Goal: Contribute content: Add original content to the website for others to see

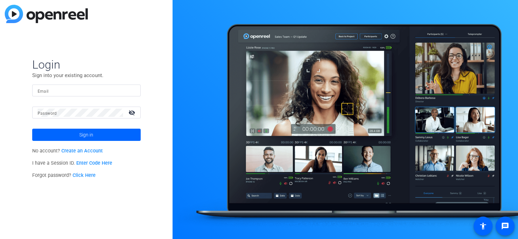
click at [82, 90] on input "Email" at bounding box center [87, 91] width 98 height 8
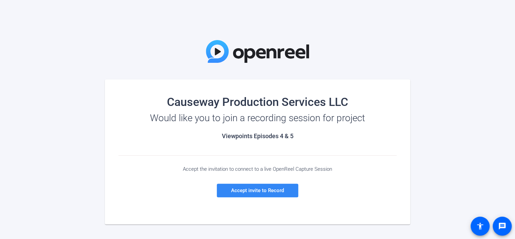
click at [269, 189] on span "Accept invite to Record" at bounding box center [257, 190] width 53 height 6
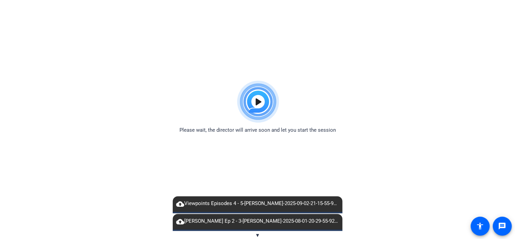
click at [178, 204] on mat-icon "cloud_upload" at bounding box center [180, 204] width 8 height 8
click at [333, 205] on span "cloud_upload Viewpoints Episodes 4 - 5-[PERSON_NAME]-2025-09-02-21-15-55-921-0.…" at bounding box center [258, 204] width 170 height 8
click at [194, 204] on span "cloud_upload Viewpoints Episodes 4 - 5-[PERSON_NAME]-2025-09-02-21-15-55-921-0.…" at bounding box center [258, 204] width 170 height 8
click at [194, 204] on span "cloud_upload Viewpoints Episodes 4 - 5-Caroline-2025-09-02-21-15-55-921-0.webm" at bounding box center [258, 204] width 170 height 8
click at [335, 202] on span "cloud_upload Viewpoints Episodes 4 - 5-Caroline-2025-09-02-21-15-55-921-0.webm" at bounding box center [258, 204] width 170 height 8
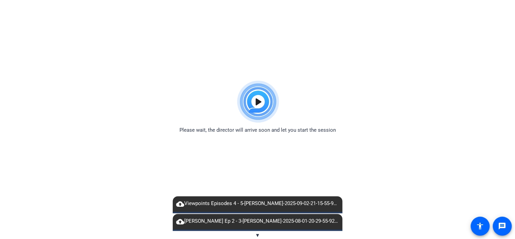
click at [178, 200] on mat-icon "cloud_upload" at bounding box center [180, 204] width 8 height 8
click at [180, 206] on mat-icon "cloud_upload" at bounding box center [180, 204] width 8 height 8
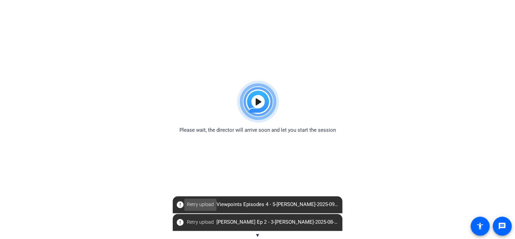
click at [200, 204] on span "Retry upload" at bounding box center [200, 204] width 27 height 7
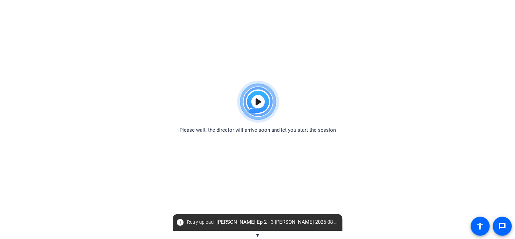
click at [444, 172] on body "Accessibility Screen-Reader Guide, Feedback, and Issue Reporting | New window P…" at bounding box center [257, 196] width 515 height 239
click at [501, 226] on mat-icon "message" at bounding box center [502, 226] width 8 height 8
click at [423, 205] on body "Accessibility Screen-Reader Guide, Feedback, and Issue Reporting | New window P…" at bounding box center [257, 196] width 515 height 239
click at [292, 161] on body "Accessibility Screen-Reader Guide, Feedback, and Issue Reporting | New window P…" at bounding box center [257, 196] width 515 height 239
